Goal: Task Accomplishment & Management: Use online tool/utility

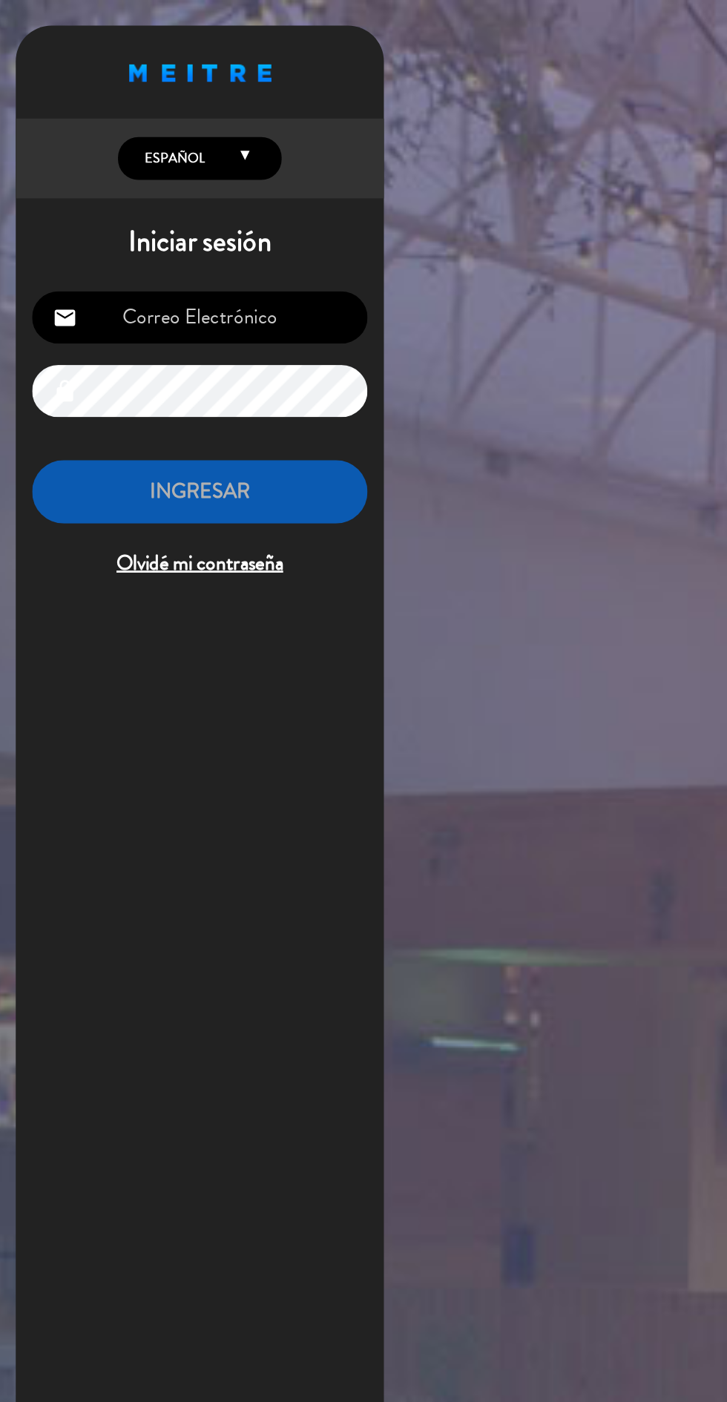
click at [94, 224] on input "email" at bounding box center [151, 230] width 243 height 38
click at [114, 220] on input "email" at bounding box center [151, 230] width 243 height 38
click at [120, 223] on input "email" at bounding box center [151, 230] width 243 height 38
type input "[EMAIL_ADDRESS][DOMAIN_NAME]"
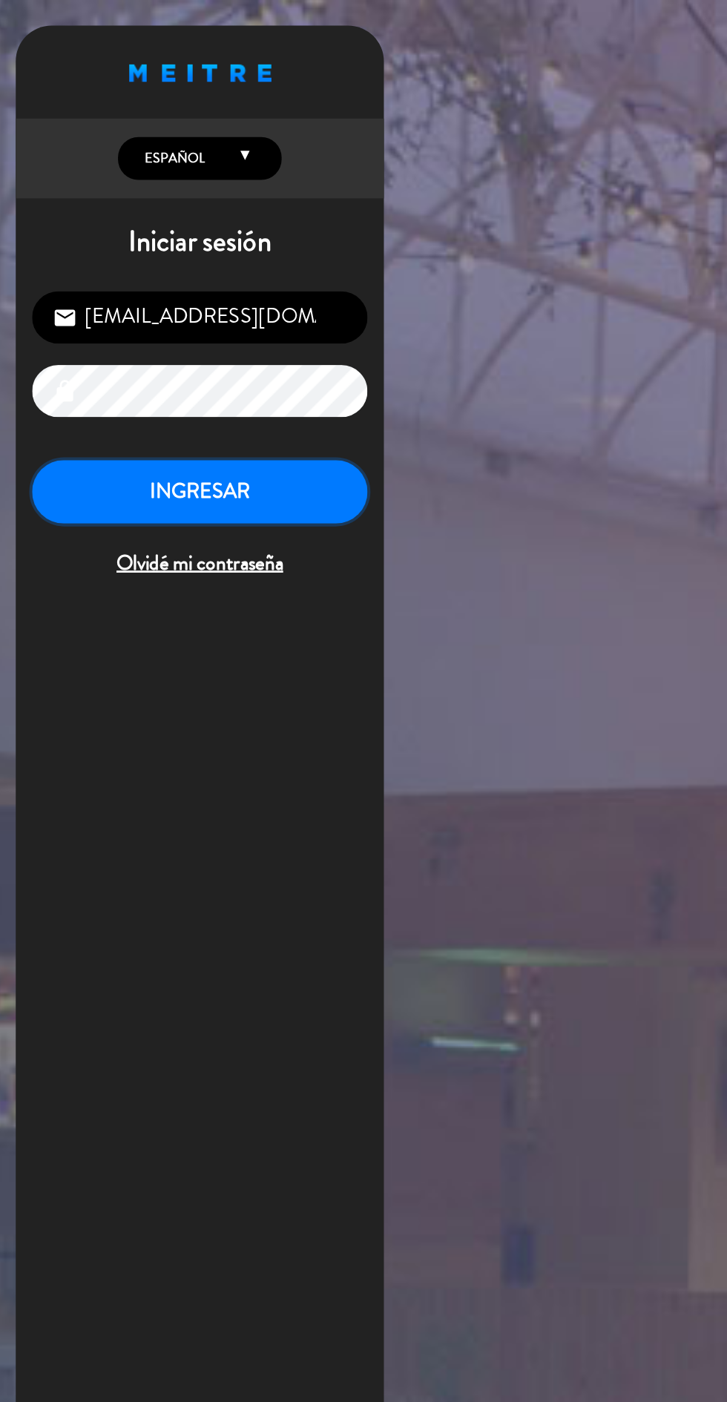
click at [146, 354] on button "INGRESAR" at bounding box center [151, 357] width 243 height 47
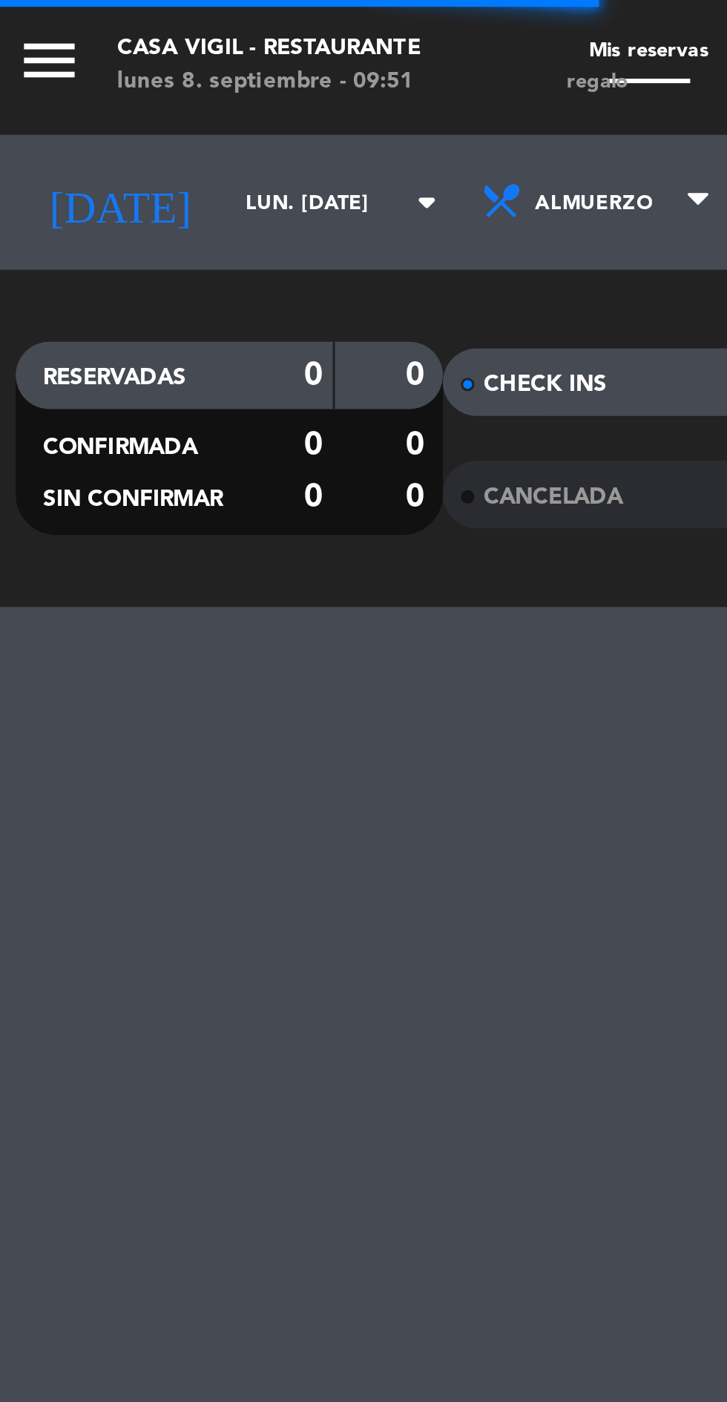
click at [105, 67] on input "lun. [DATE]" at bounding box center [125, 67] width 93 height 23
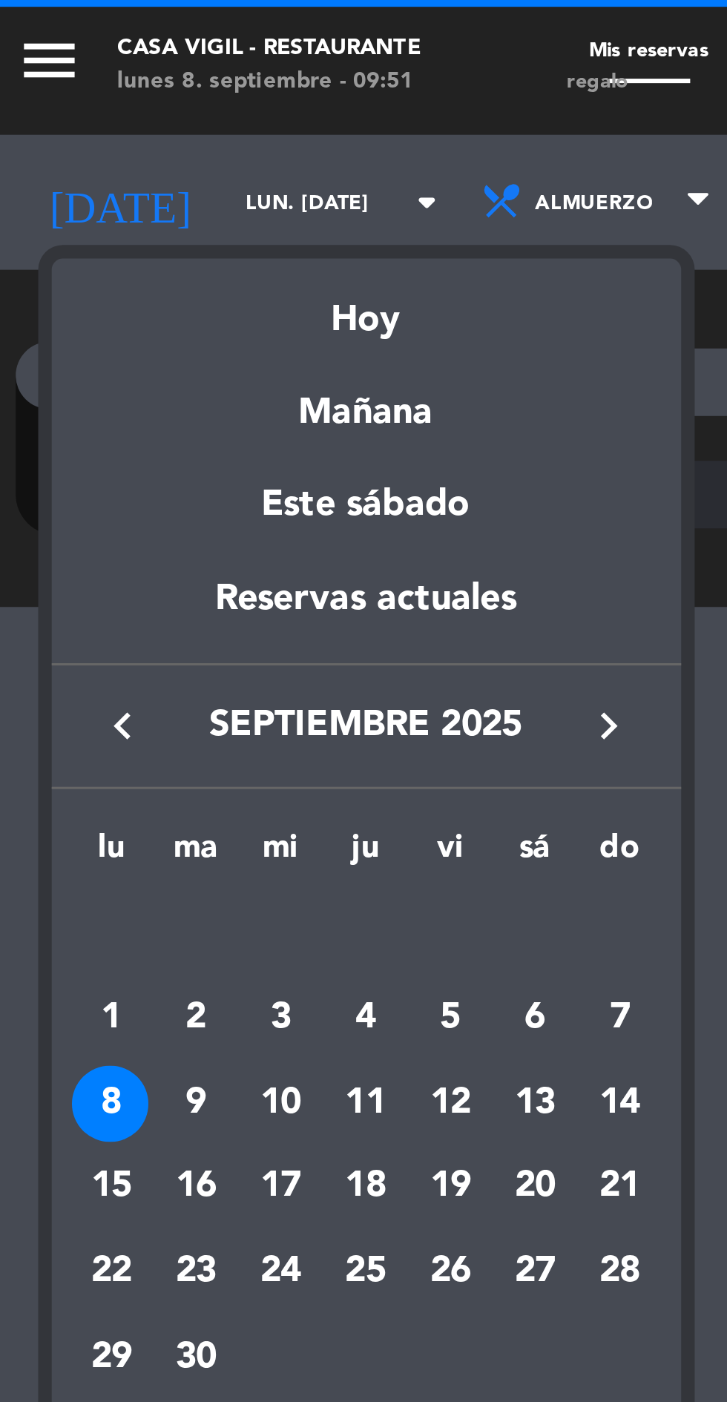
click at [77, 421] on div "23" at bounding box center [70, 419] width 25 height 25
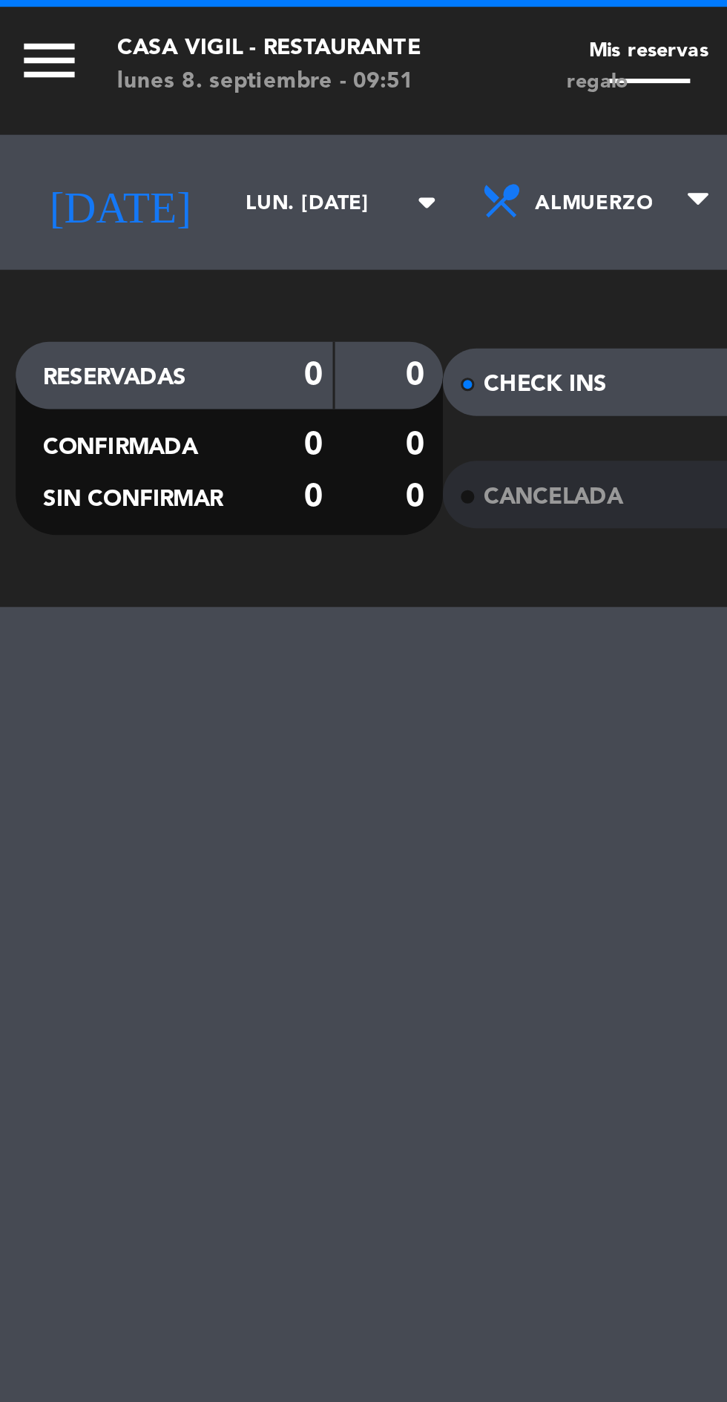
type input "[DATE] sep."
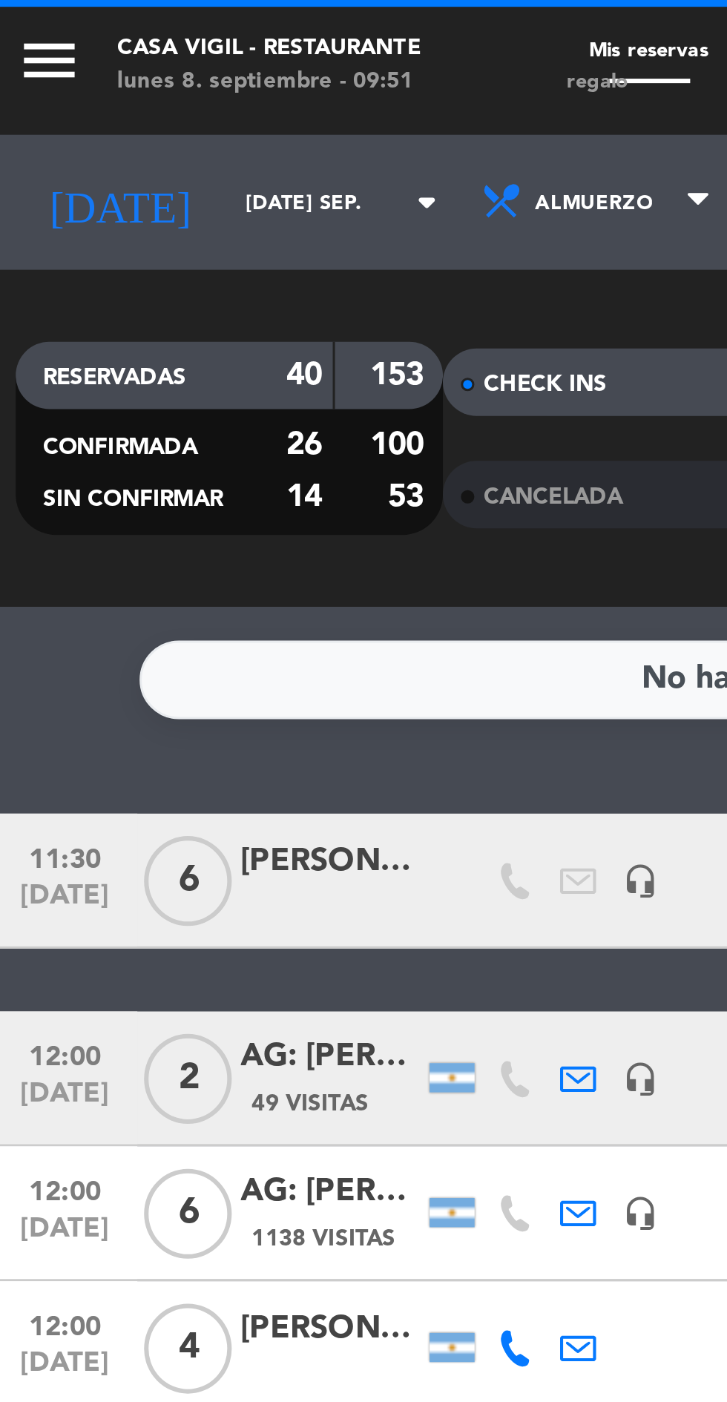
click at [23, 18] on icon "menu" at bounding box center [22, 20] width 22 height 22
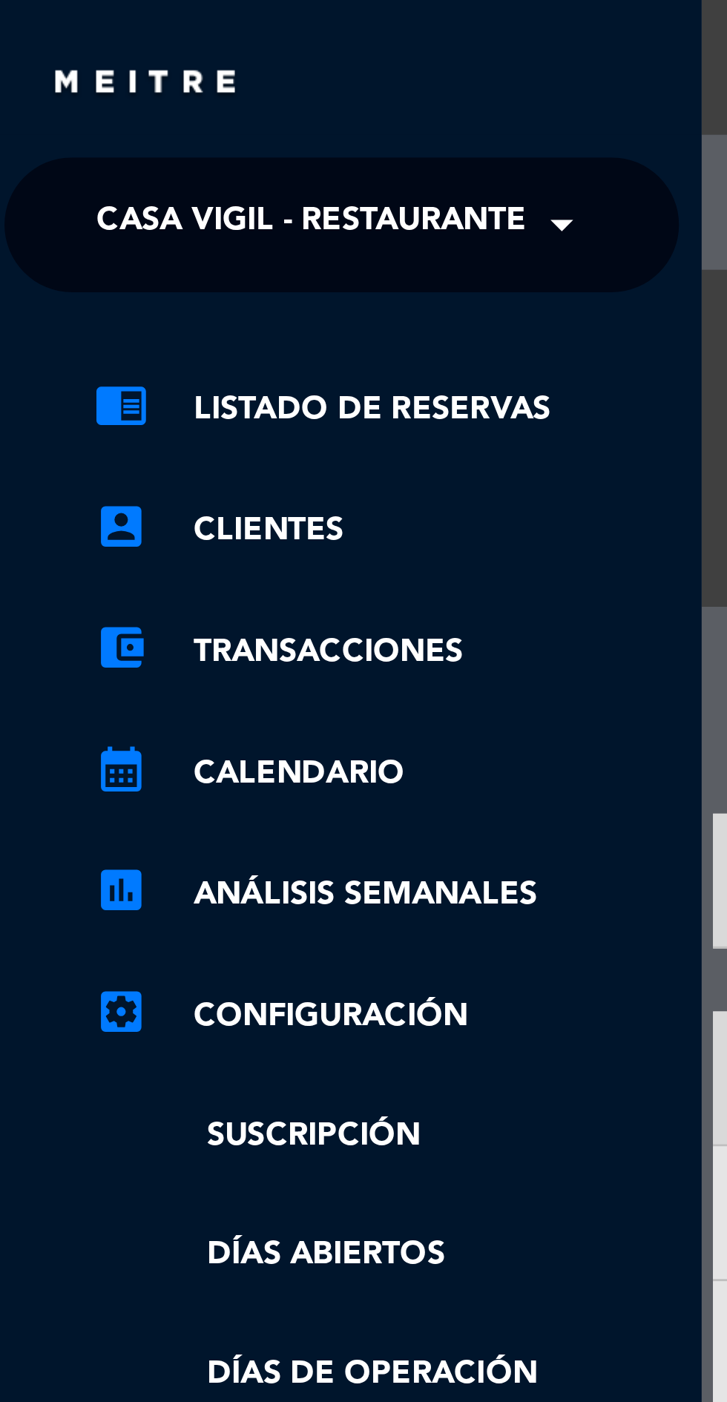
click at [194, 76] on span at bounding box center [194, 74] width 25 height 31
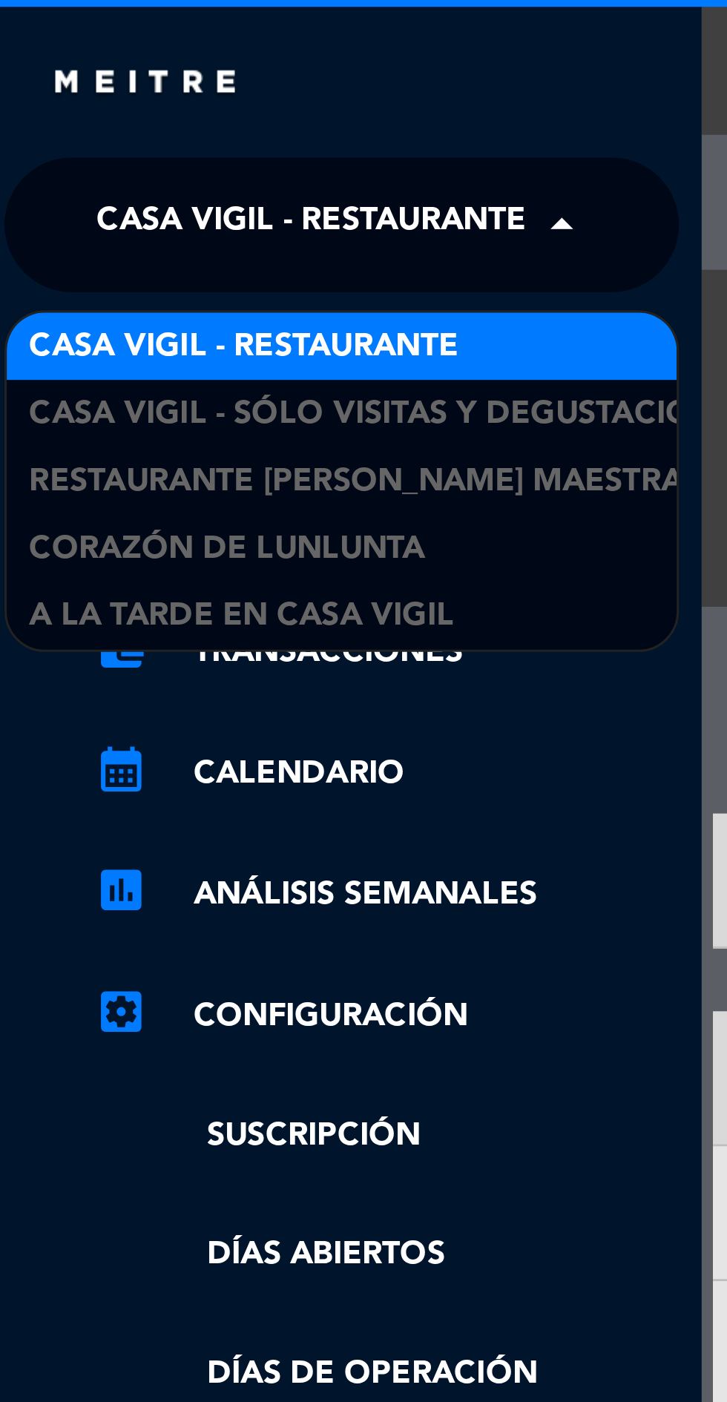
click at [194, 136] on span "Casa Vigil - SÓLO Visitas y Degustaciones" at bounding box center [136, 136] width 240 height 17
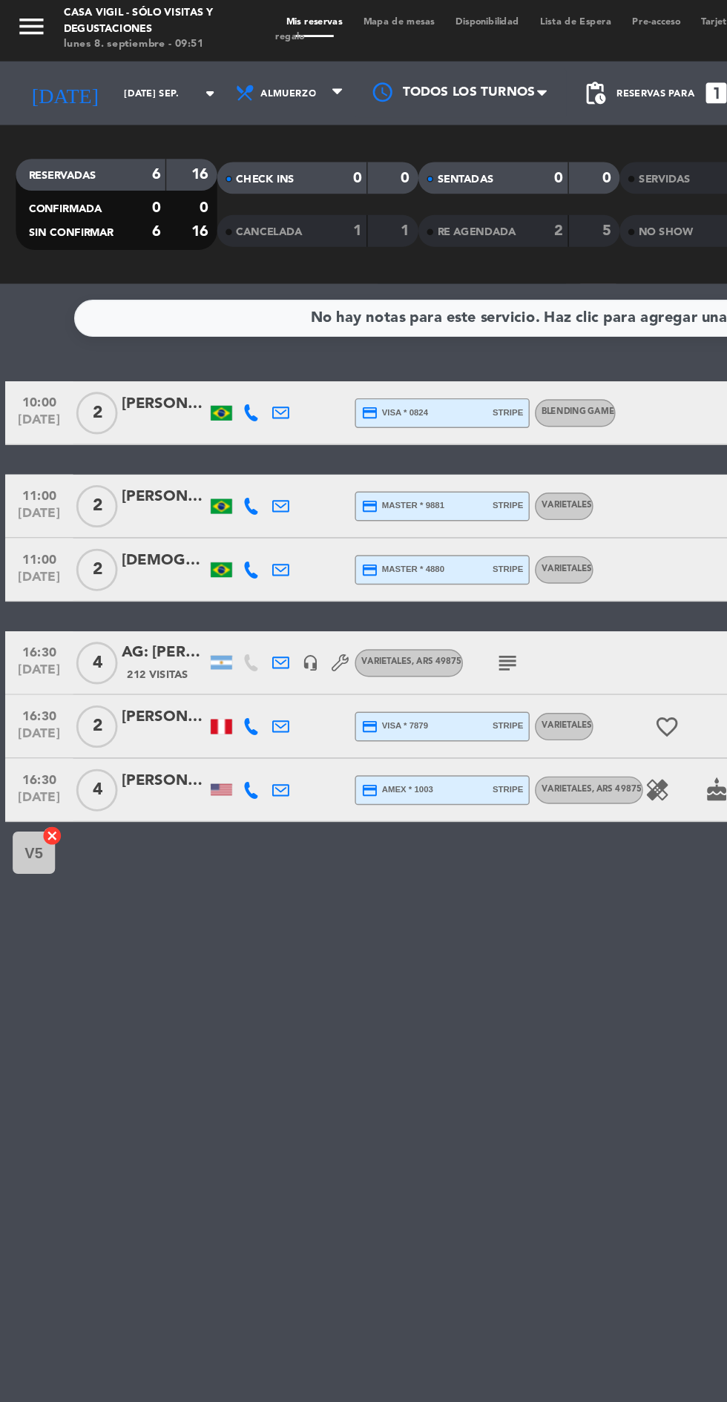
click at [104, 460] on div "AG: [PERSON_NAME] X4/ MR [PERSON_NAME]" at bounding box center [114, 458] width 59 height 17
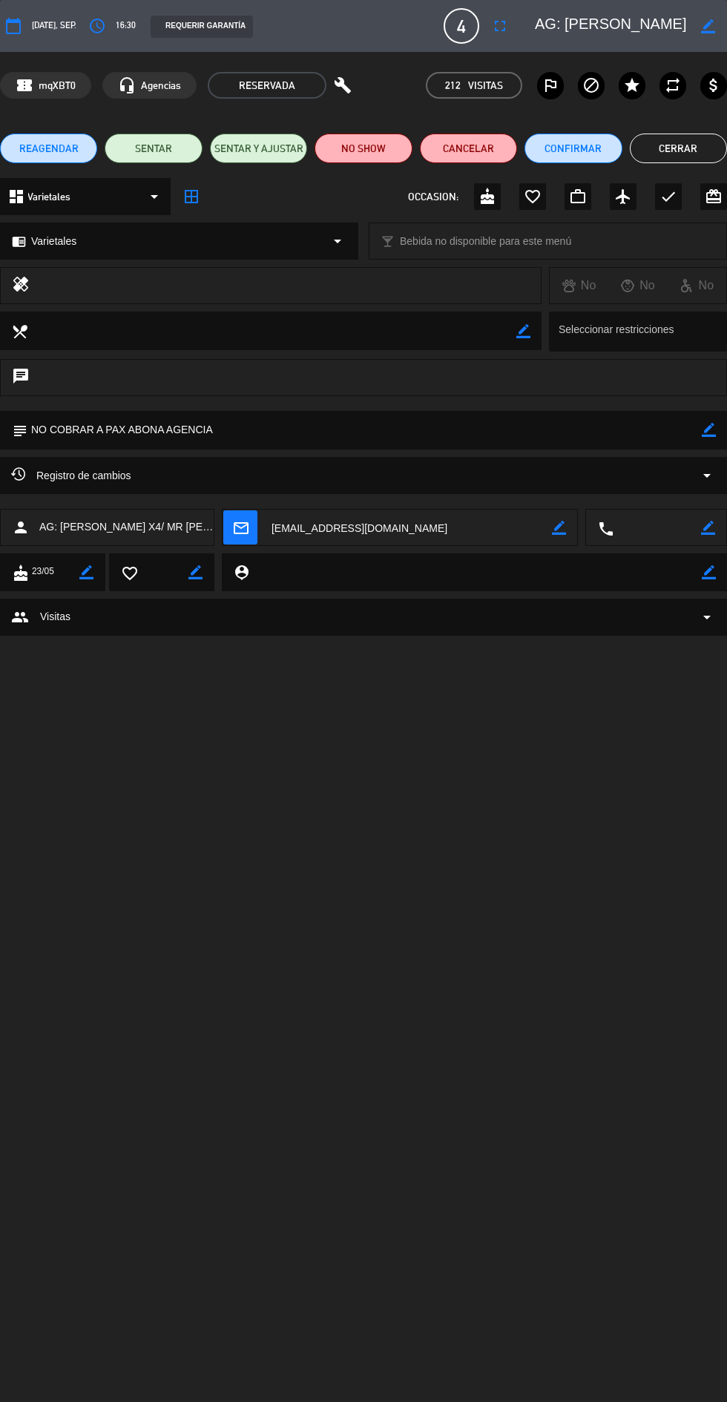
click at [685, 145] on button "Cerrar" at bounding box center [678, 149] width 97 height 30
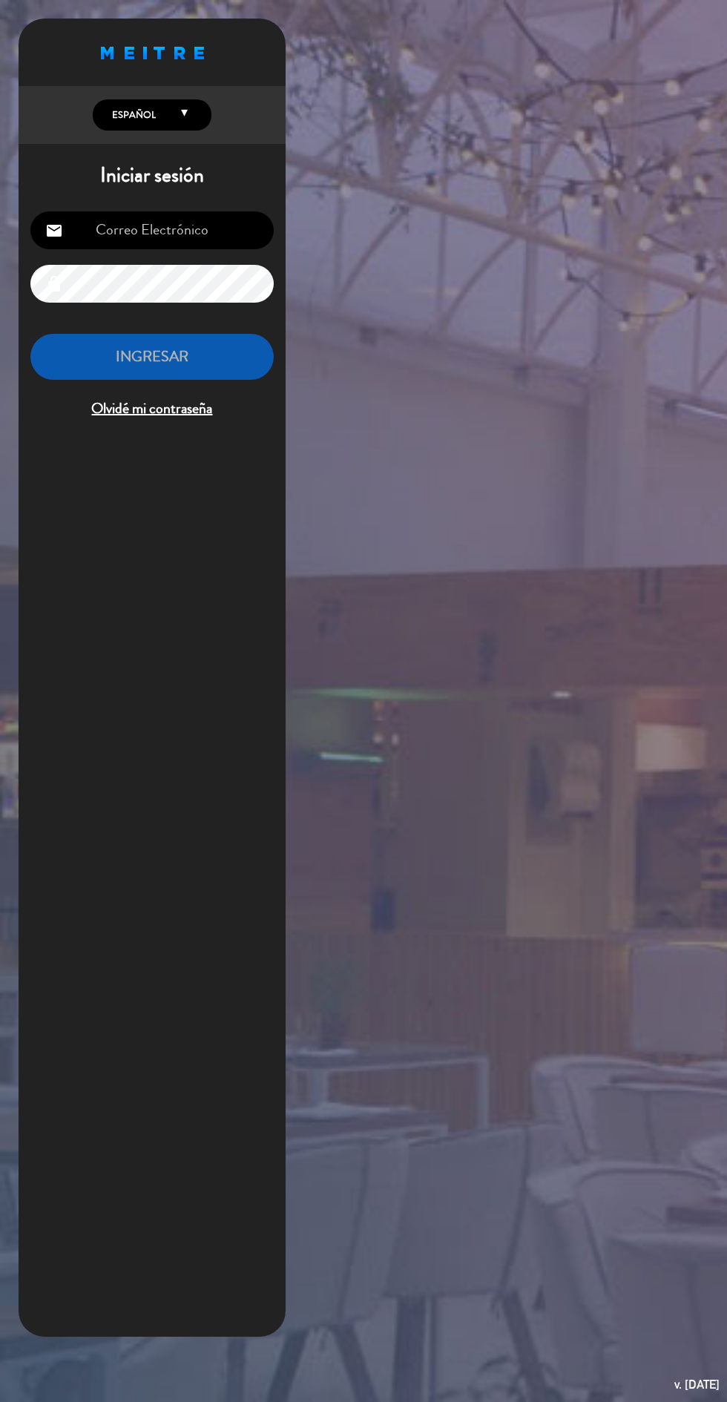
click at [226, 222] on input "email" at bounding box center [151, 230] width 243 height 38
type input "[EMAIL_ADDRESS][DOMAIN_NAME]"
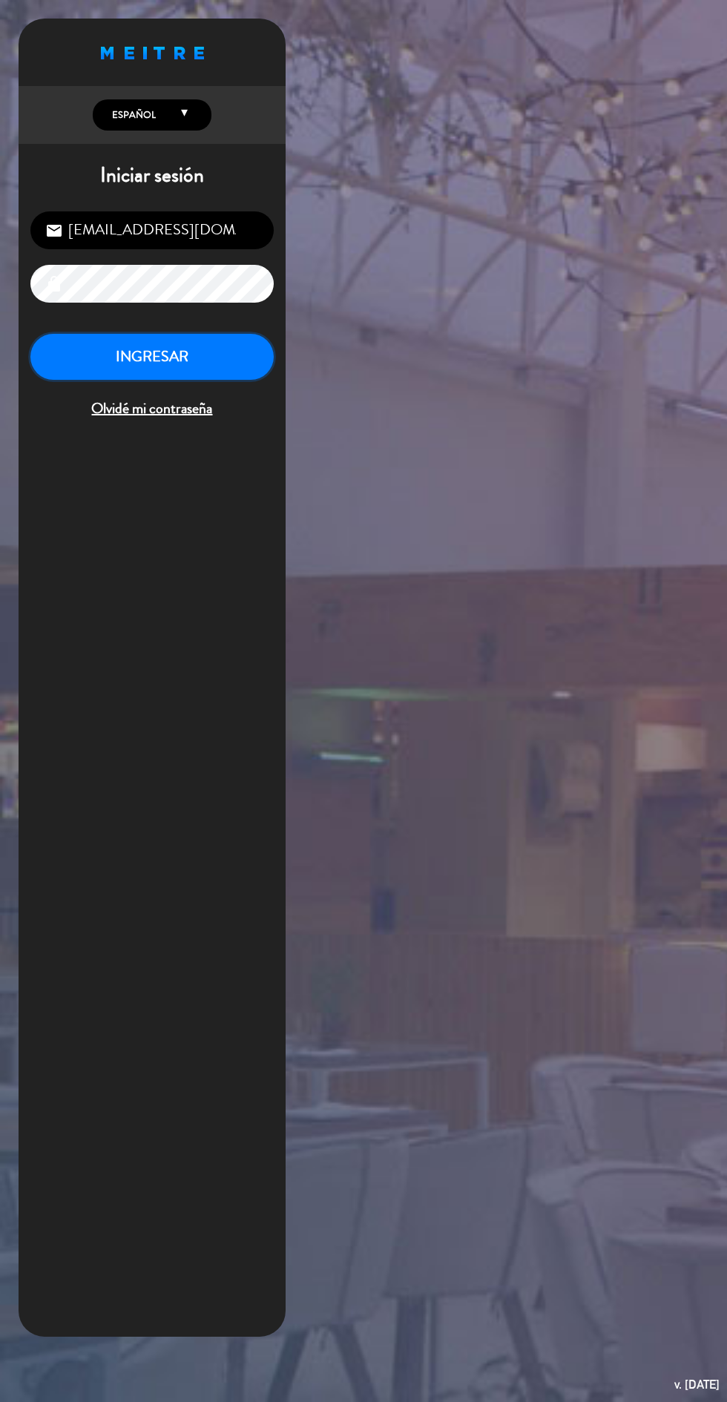
click at [197, 346] on button "INGRESAR" at bounding box center [151, 357] width 243 height 47
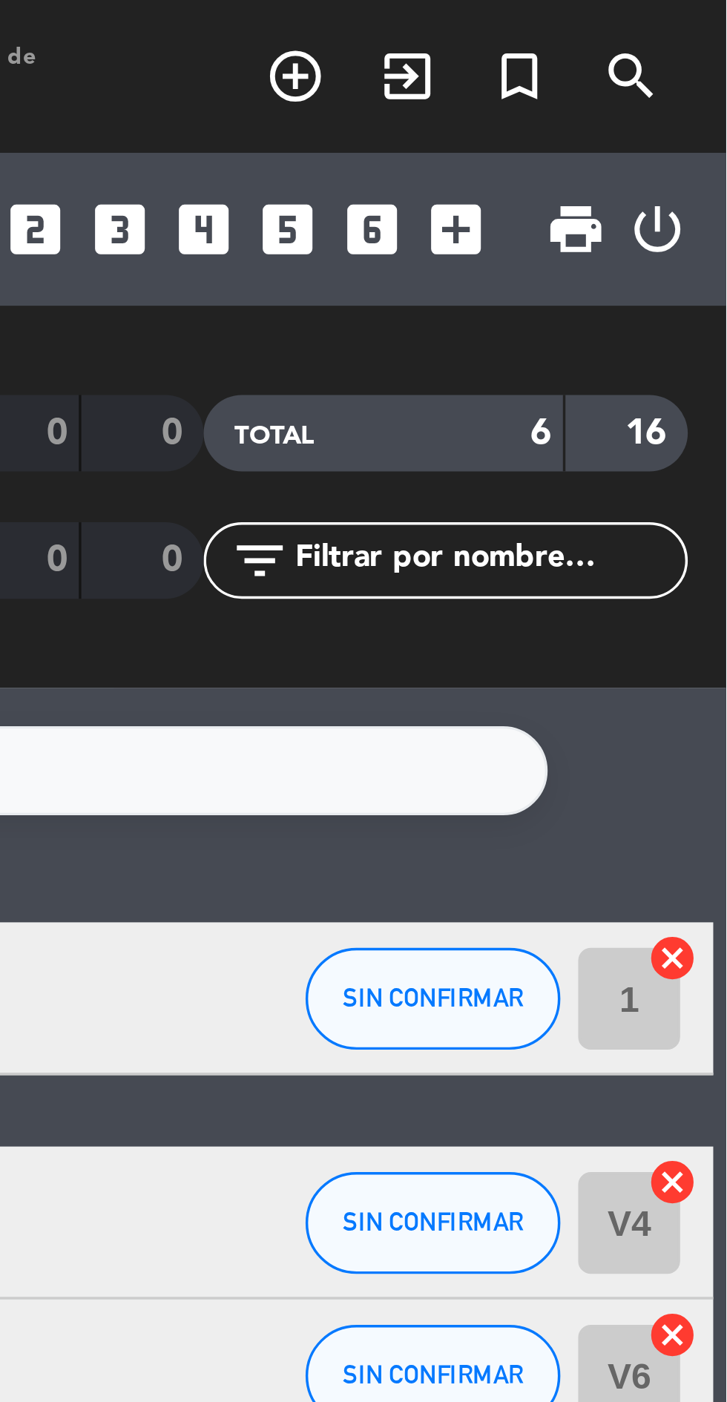
click at [644, 163] on input "text" at bounding box center [657, 163] width 115 height 16
click at [705, 18] on icon "search" at bounding box center [699, 22] width 18 height 18
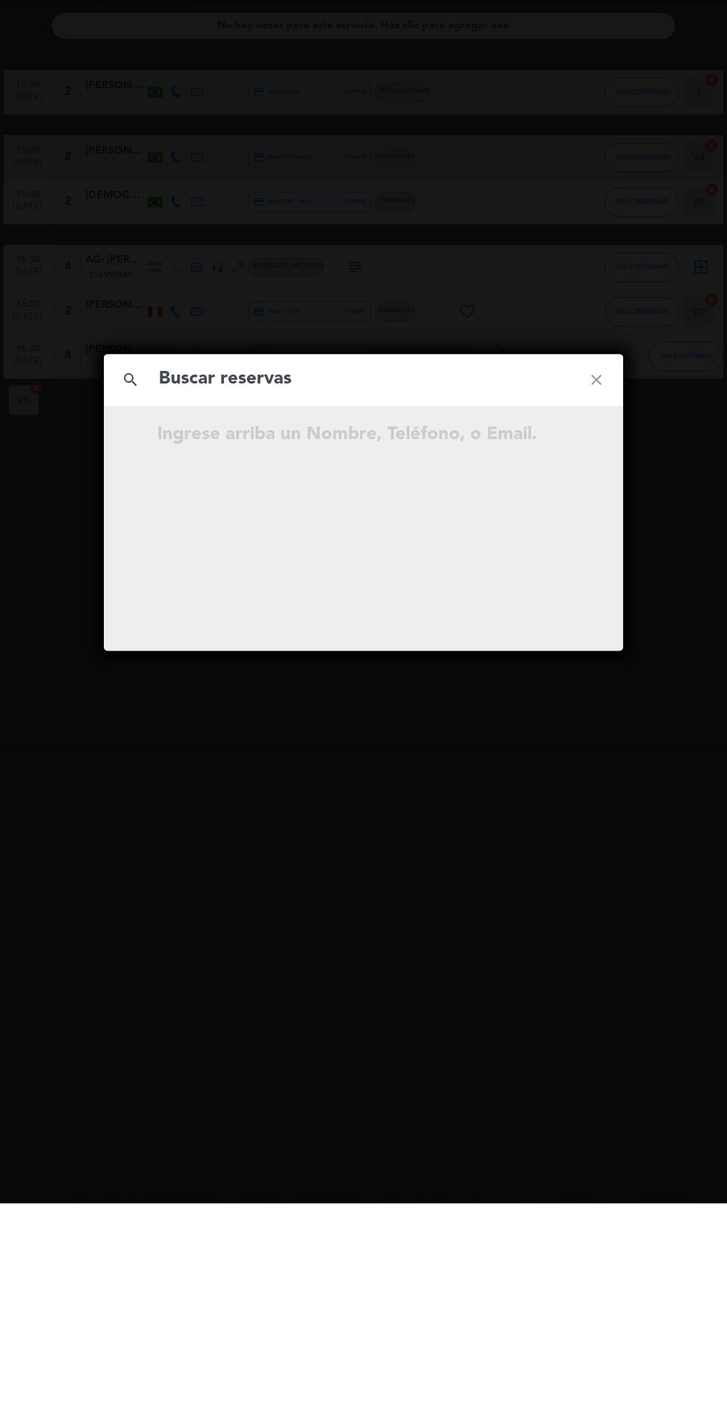
click at [399, 574] on input "text" at bounding box center [363, 578] width 412 height 30
type input "[PERSON_NAME]"
